Goal: Task Accomplishment & Management: Use online tool/utility

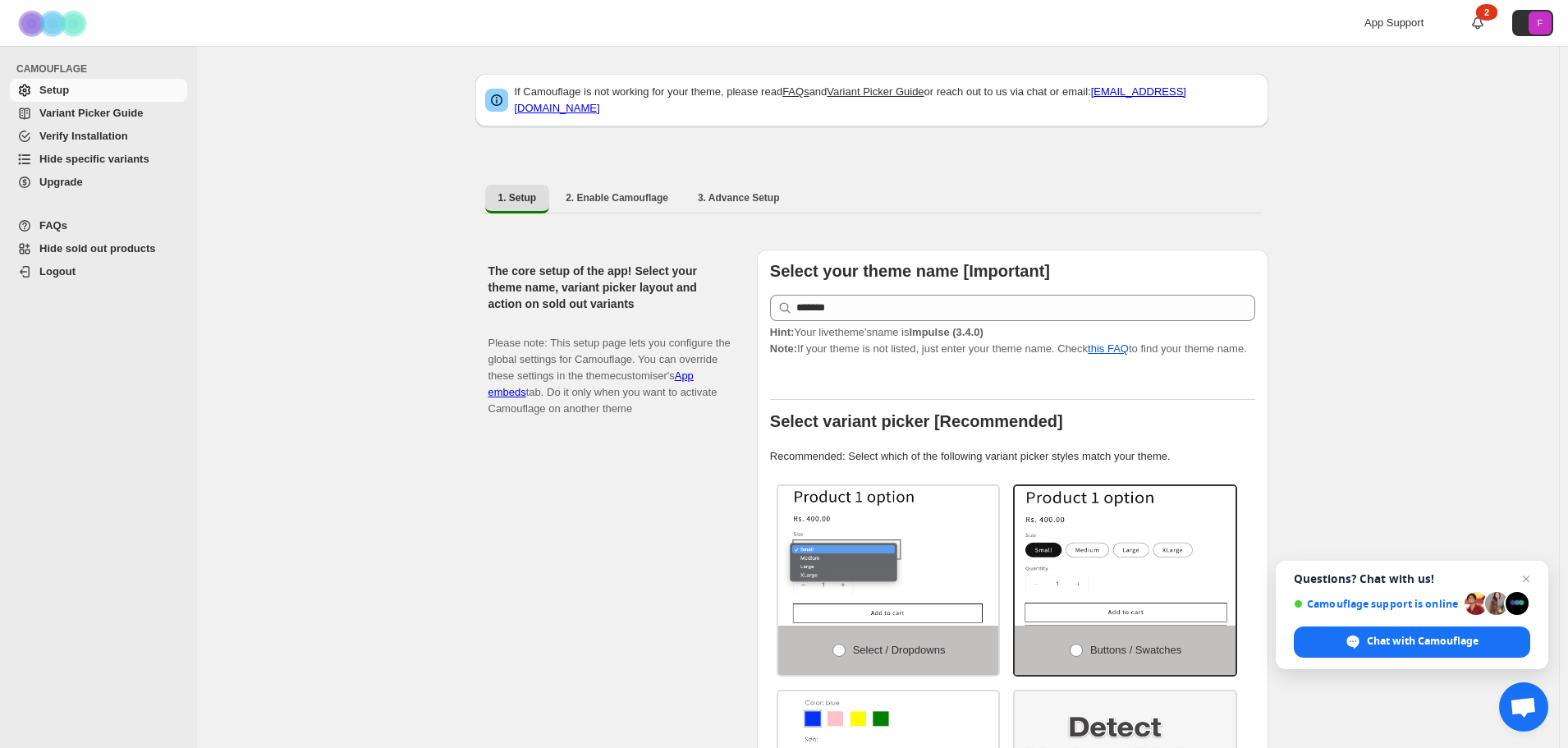
click at [127, 116] on span "Variant Picker Guide" at bounding box center [91, 112] width 103 height 12
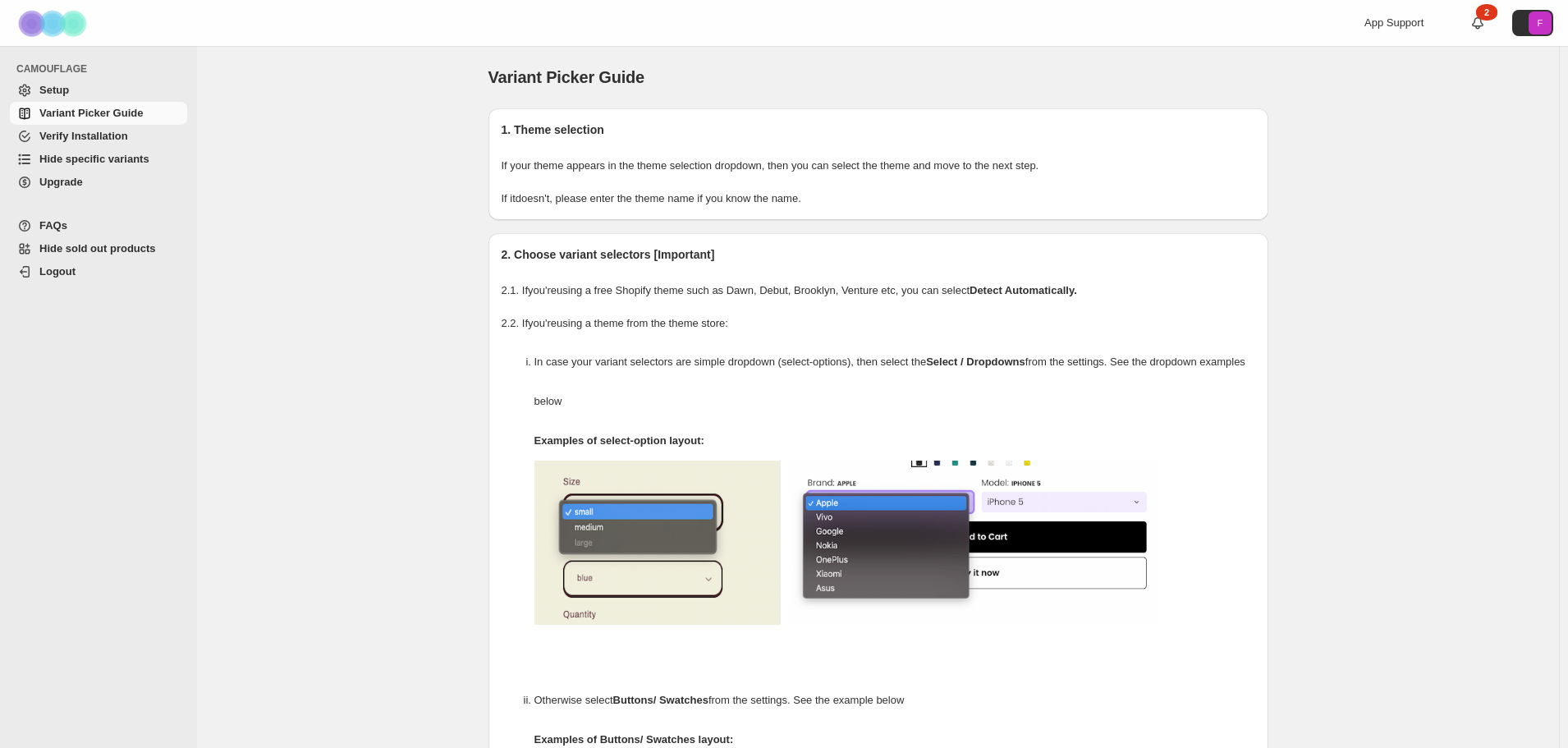
click at [116, 157] on span "Hide specific variants" at bounding box center [94, 159] width 110 height 12
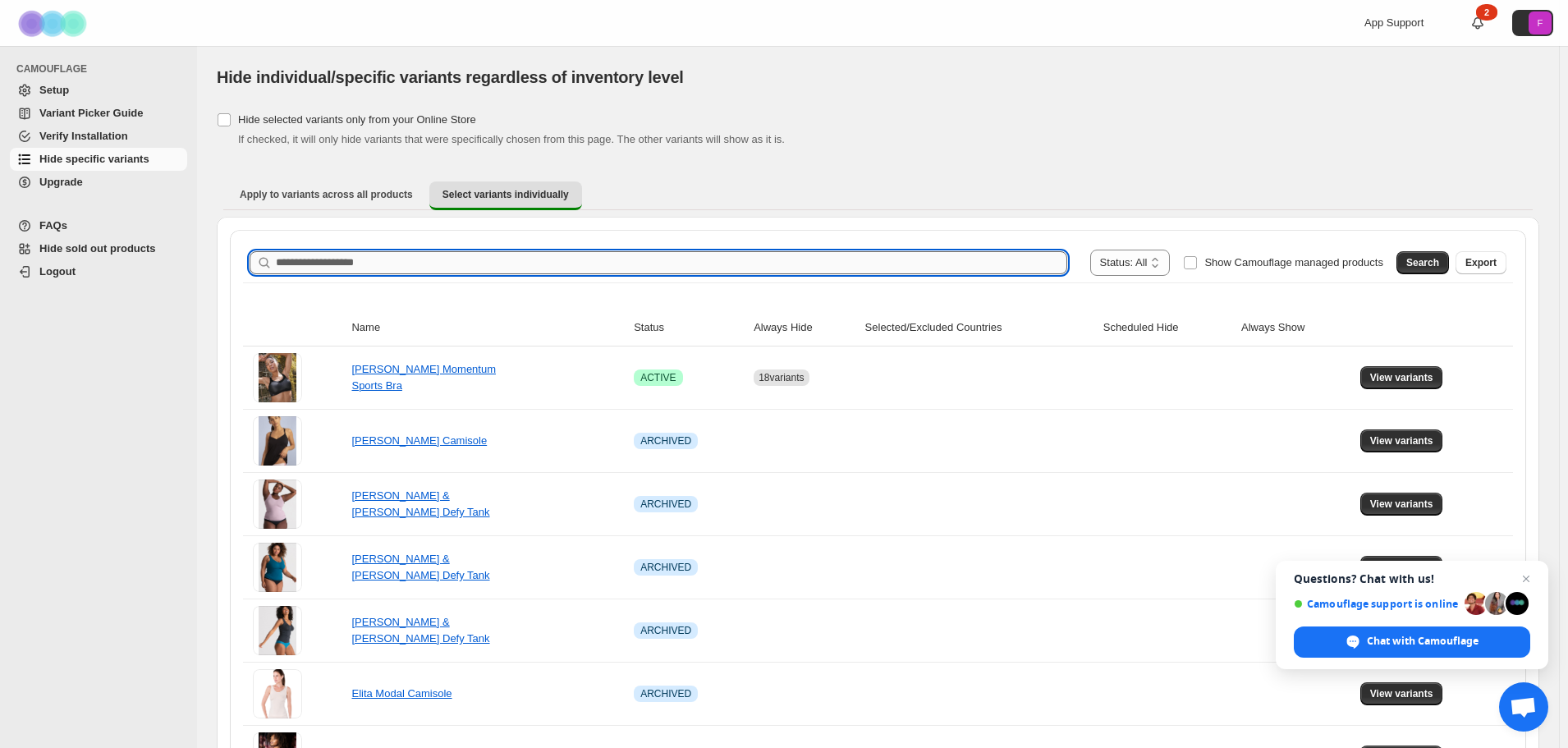
click at [418, 264] on input "Search product name" at bounding box center [671, 263] width 791 height 23
type input "**********"
click at [1432, 262] on span "Search" at bounding box center [1422, 263] width 33 height 13
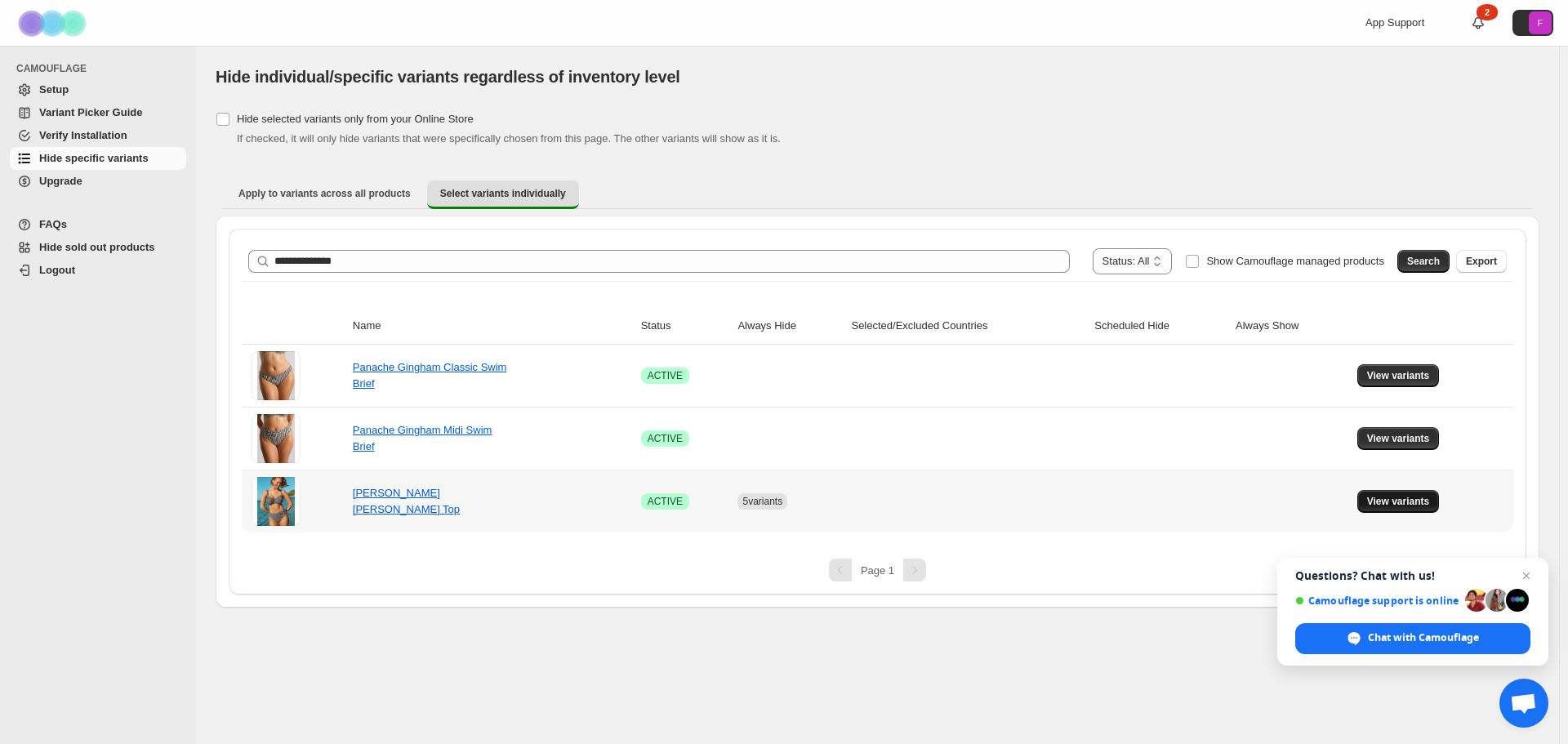
click at [1390, 508] on span "View variants" at bounding box center [1399, 501] width 63 height 13
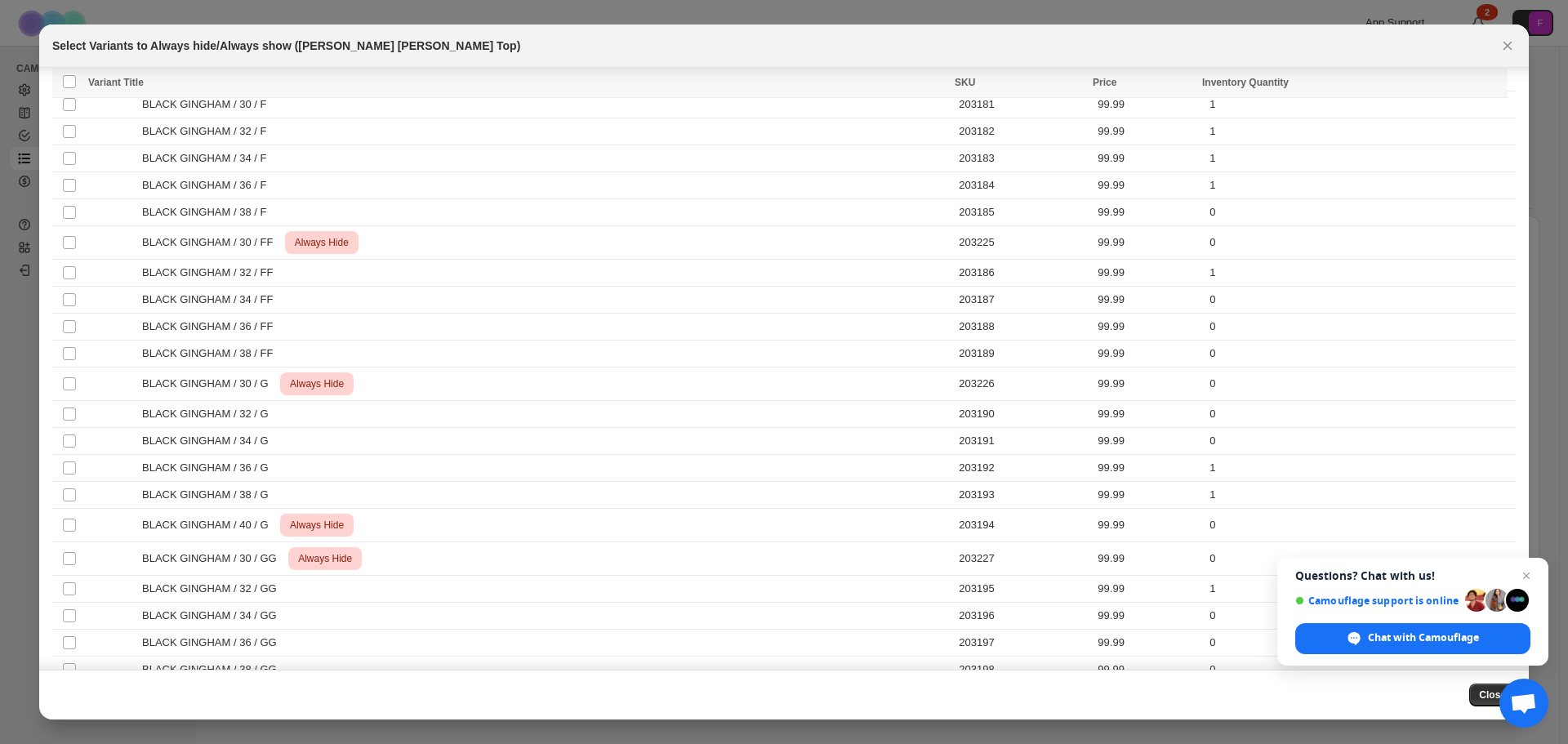
scroll to position [158, 0]
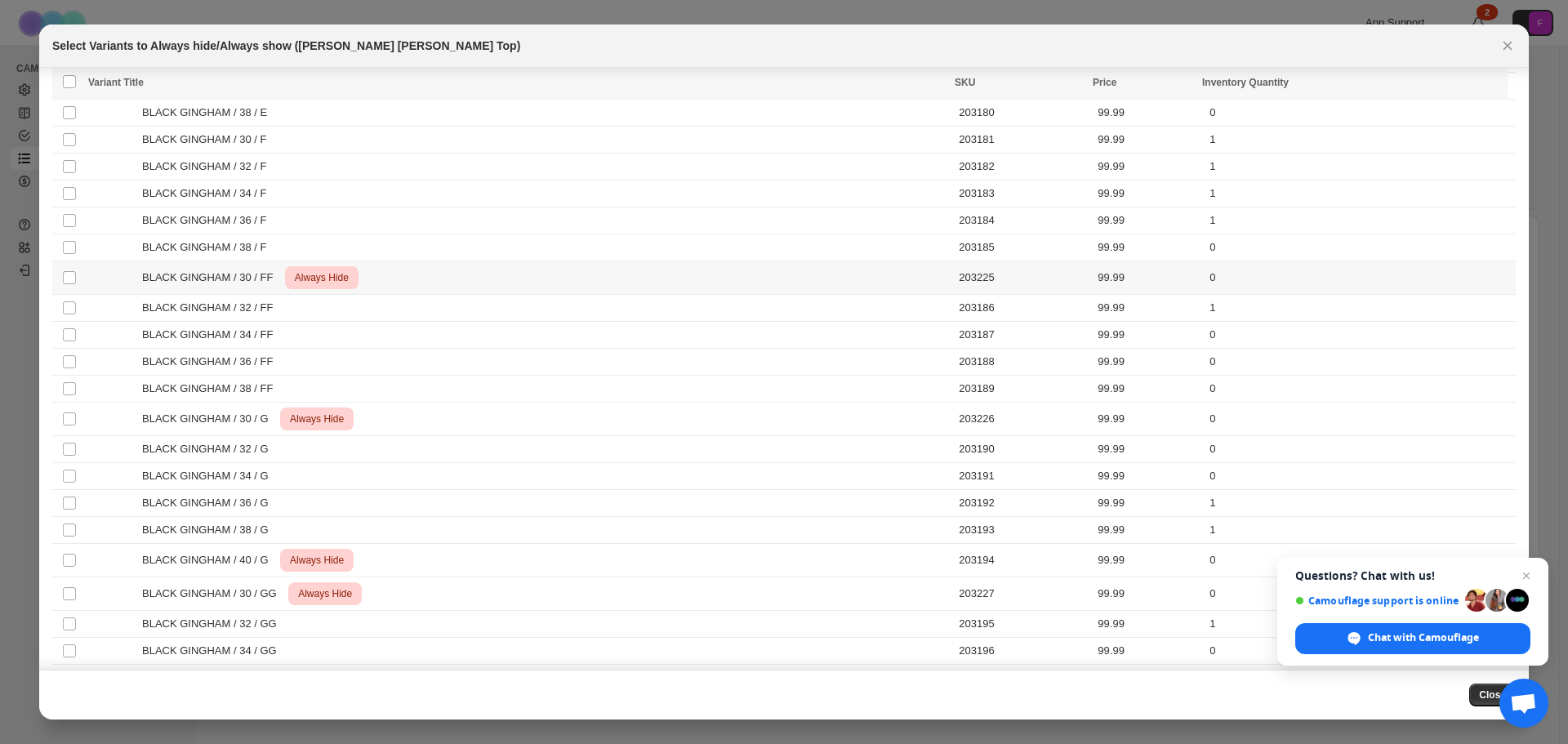
click at [326, 280] on span "Always Hide" at bounding box center [322, 278] width 60 height 20
click at [302, 425] on span "Always Hide" at bounding box center [317, 419] width 60 height 20
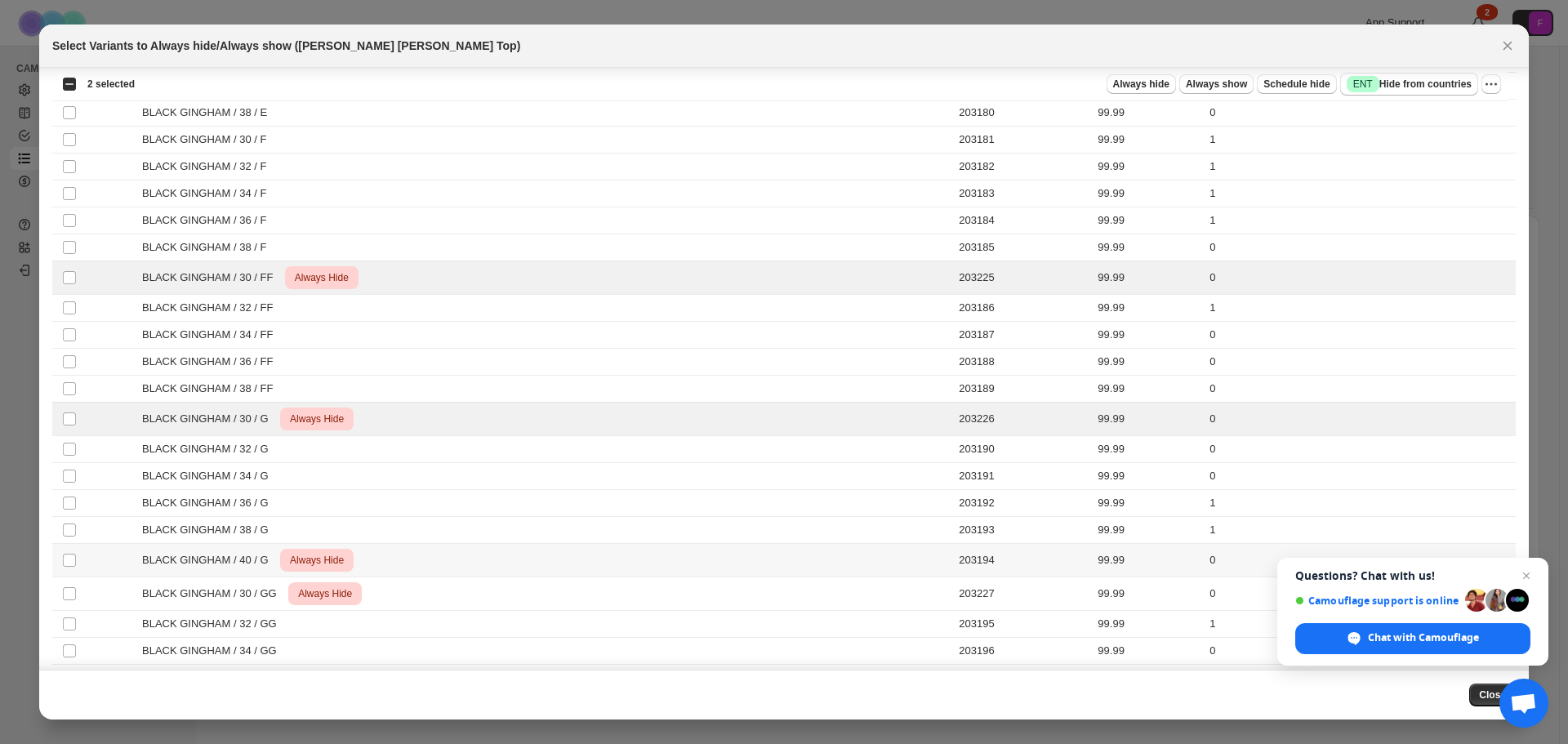
drag, startPoint x: 316, startPoint y: 562, endPoint x: 325, endPoint y: 615, distance: 53.8
click at [318, 564] on span "Always Hide" at bounding box center [317, 560] width 60 height 20
click at [329, 597] on span "Always Hide" at bounding box center [324, 594] width 60 height 20
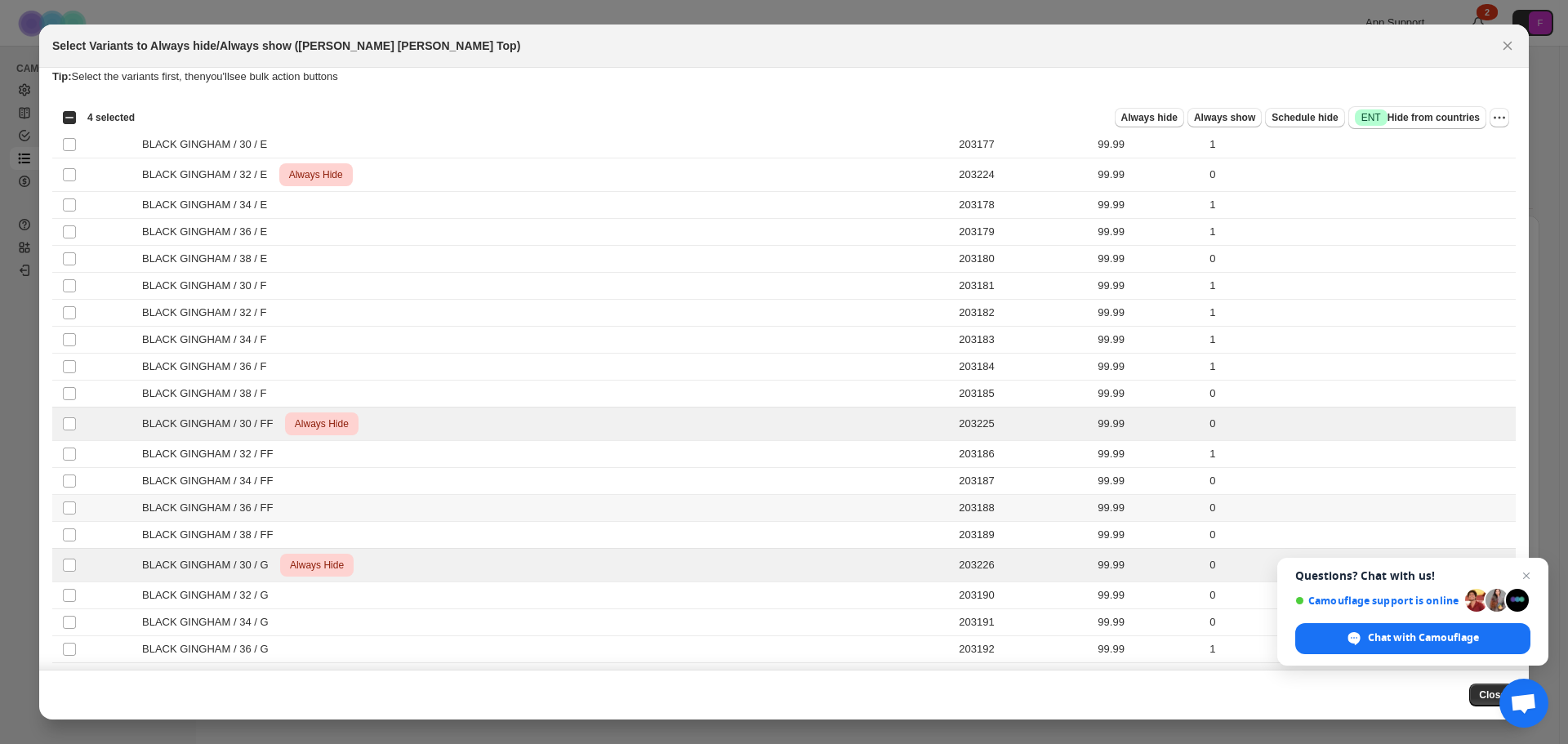
scroll to position [0, 0]
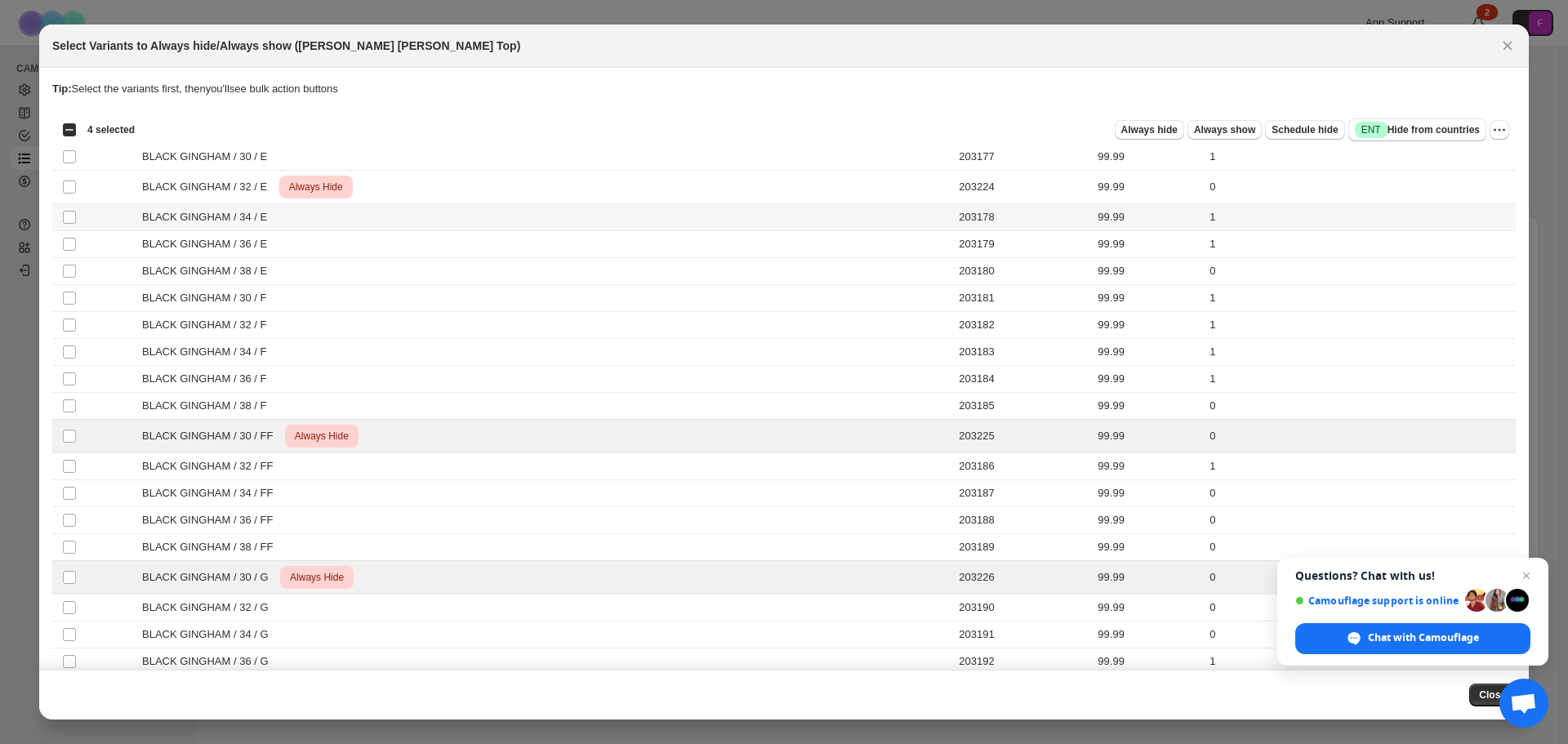
click at [322, 178] on span "Always Hide" at bounding box center [316, 187] width 60 height 20
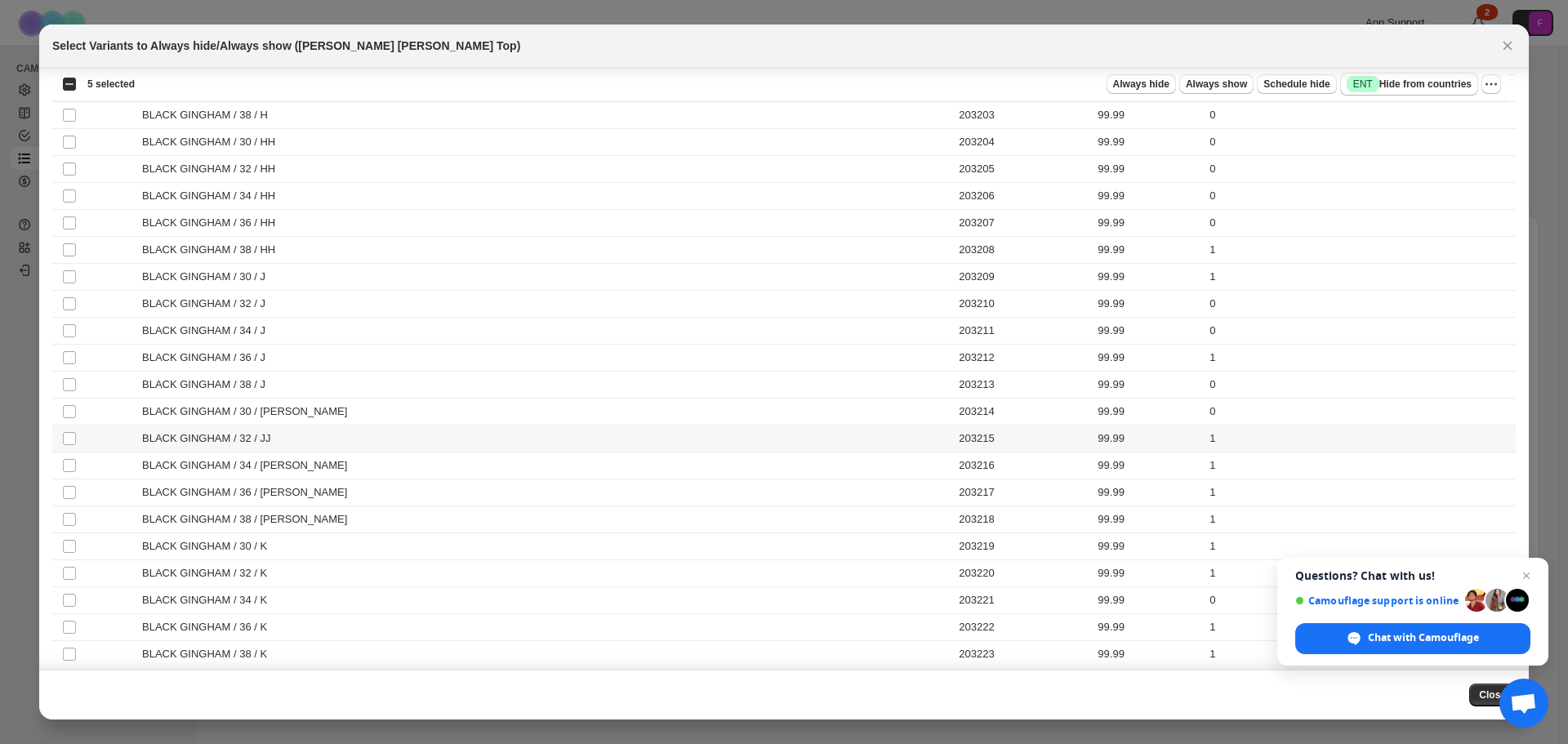
scroll to position [893, 0]
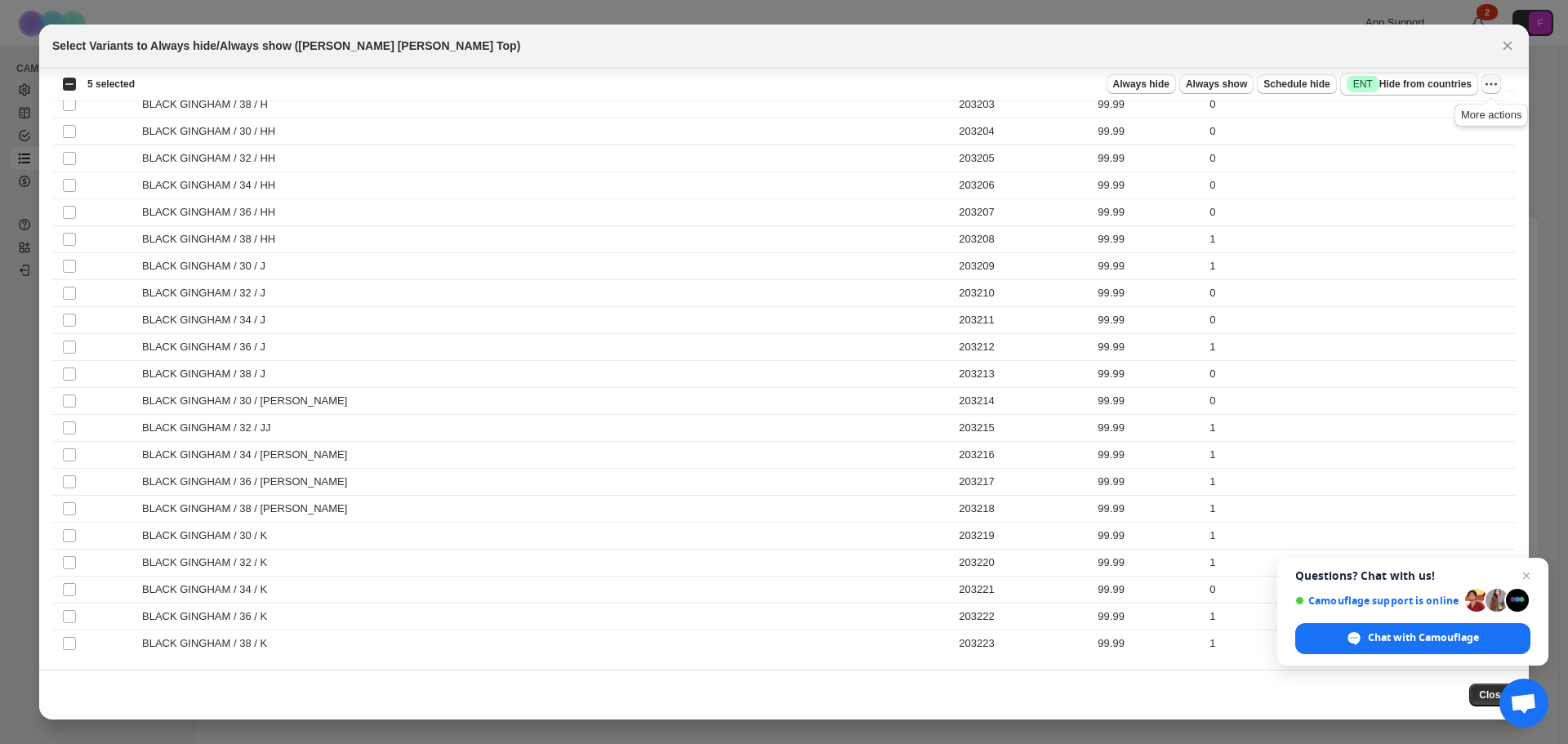
click at [1492, 84] on icon "More actions" at bounding box center [1491, 84] width 2 height 2
click at [1477, 120] on span "Undo always hide" at bounding box center [1432, 117] width 119 height 17
